Goal: Information Seeking & Learning: Learn about a topic

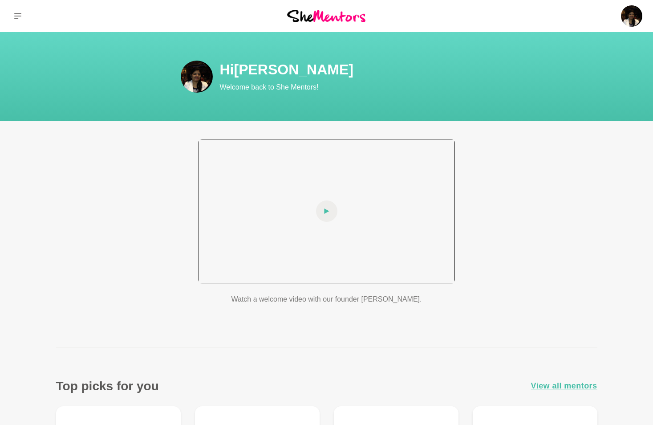
click at [323, 202] on span at bounding box center [326, 210] width 21 height 21
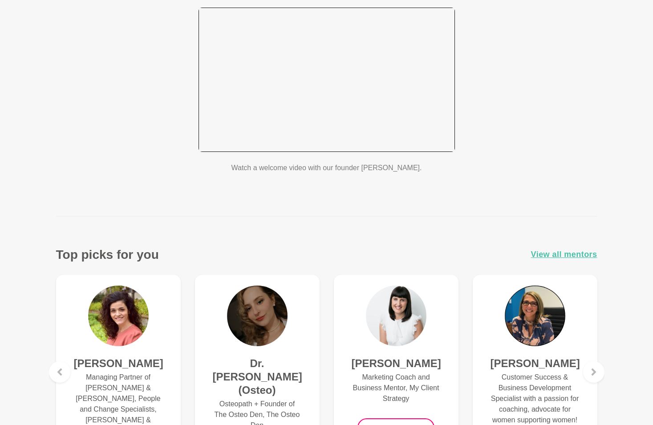
scroll to position [134, 0]
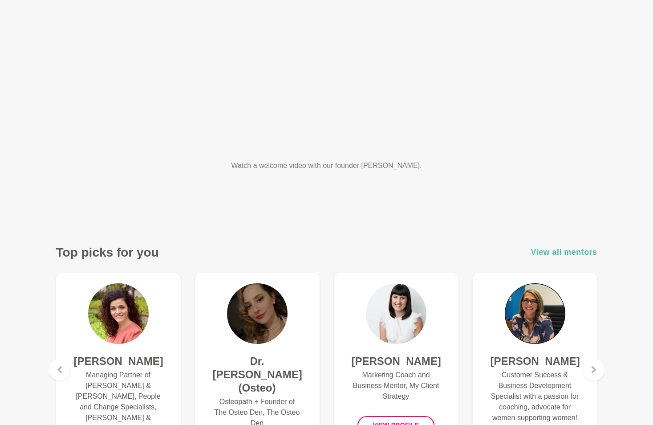
click at [564, 251] on span "View all mentors" at bounding box center [564, 252] width 66 height 13
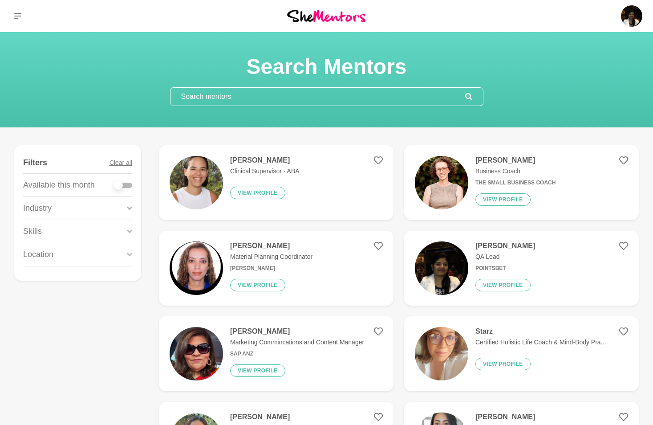
click at [240, 96] on input "text" at bounding box center [318, 97] width 295 height 18
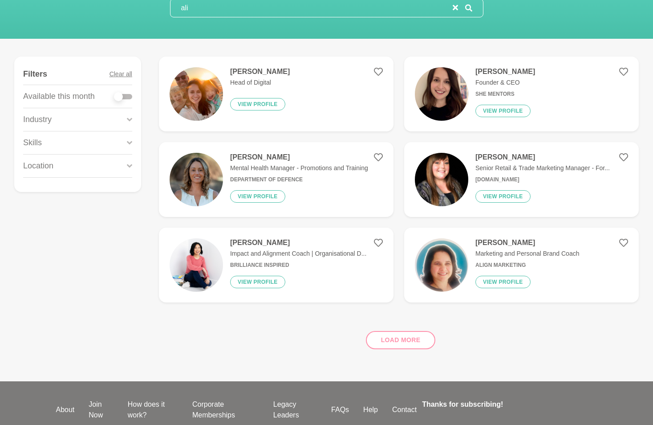
scroll to position [89, 0]
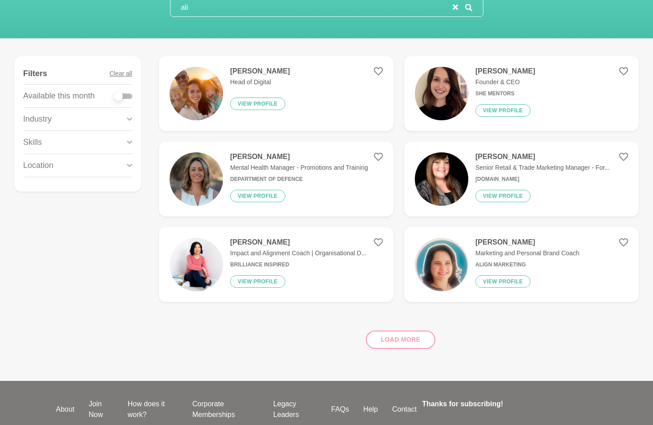
type input "ali"
click at [392, 341] on div "Load more" at bounding box center [399, 336] width 480 height 54
click at [401, 340] on div "Load more" at bounding box center [399, 336] width 480 height 54
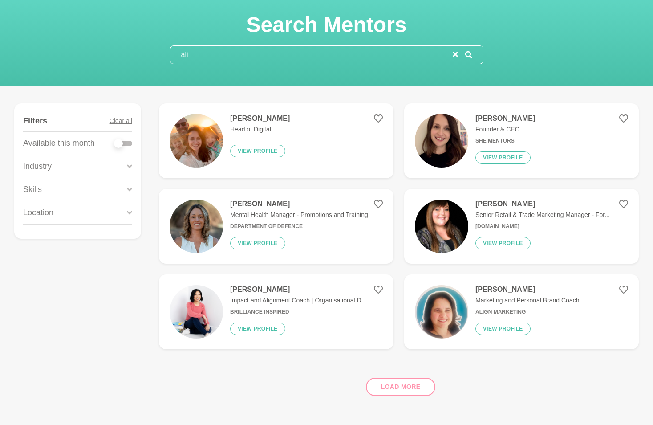
scroll to position [0, 0]
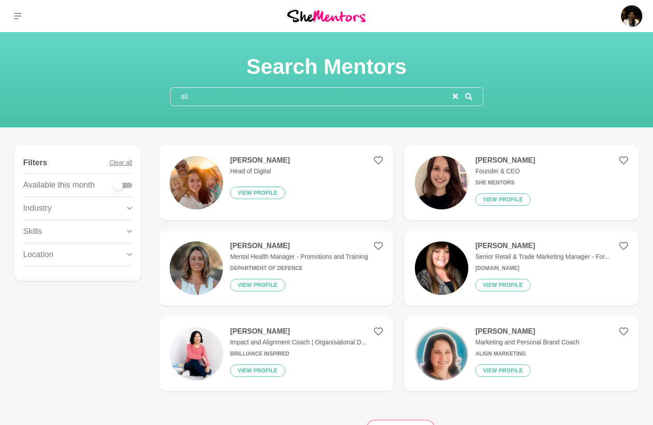
click at [452, 98] on input "ali" at bounding box center [312, 97] width 282 height 18
click at [455, 93] on button "reset" at bounding box center [455, 96] width 5 height 11
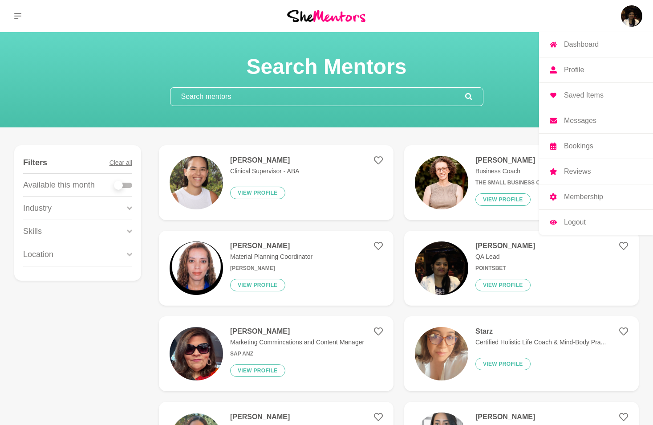
click at [631, 16] on img at bounding box center [631, 15] width 21 height 21
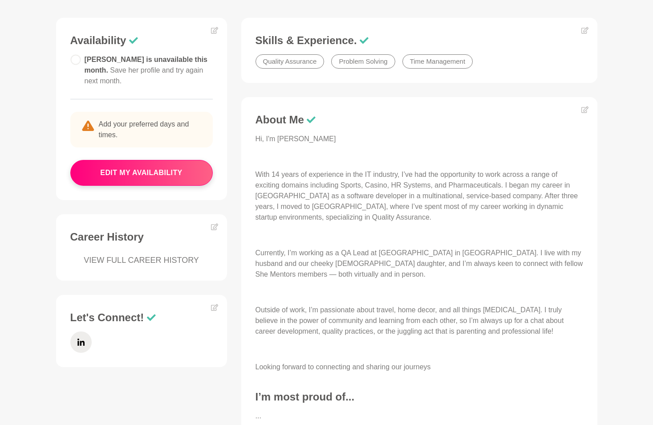
scroll to position [312, 0]
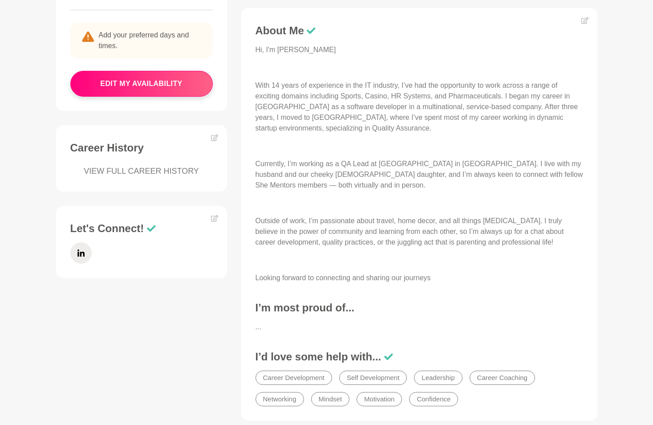
click at [369, 308] on h3 "I’m most proud of..." at bounding box center [420, 307] width 328 height 13
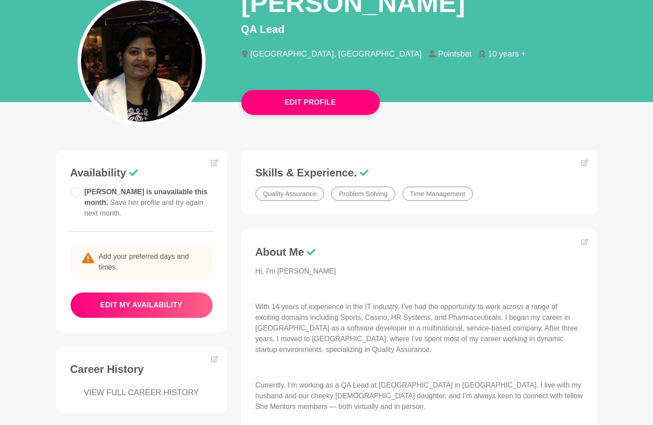
scroll to position [89, 0]
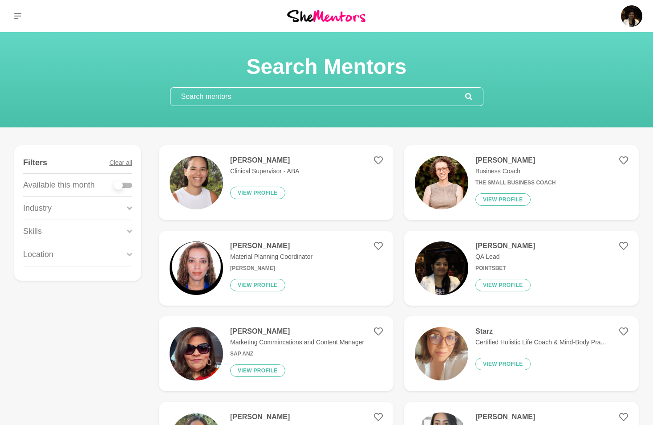
click at [283, 94] on input "text" at bounding box center [318, 97] width 295 height 18
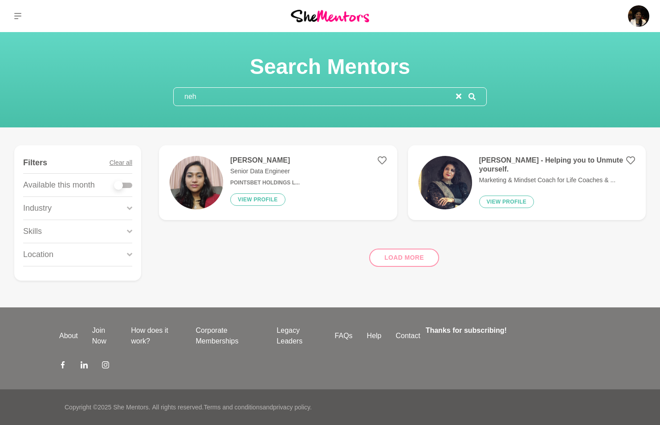
type input "neh"
click at [260, 158] on h4 "[PERSON_NAME]" at bounding box center [264, 160] width 69 height 9
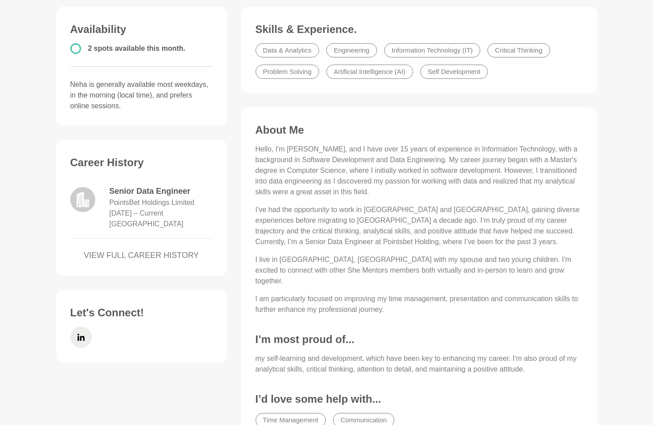
scroll to position [223, 0]
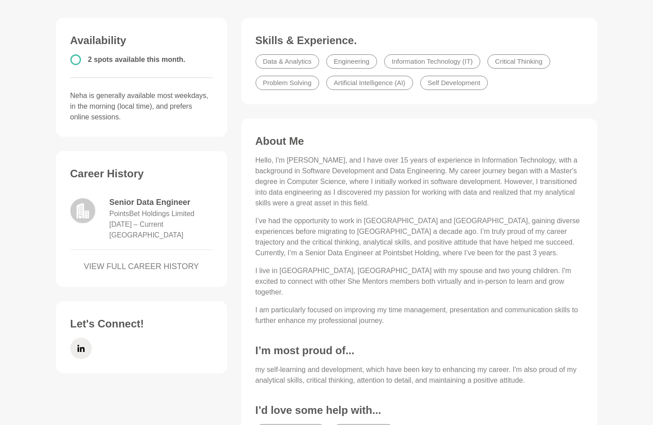
click at [181, 268] on link "VIEW FULL CAREER HISTORY" at bounding box center [141, 266] width 142 height 12
